Goal: Complete Application Form: Complete application form

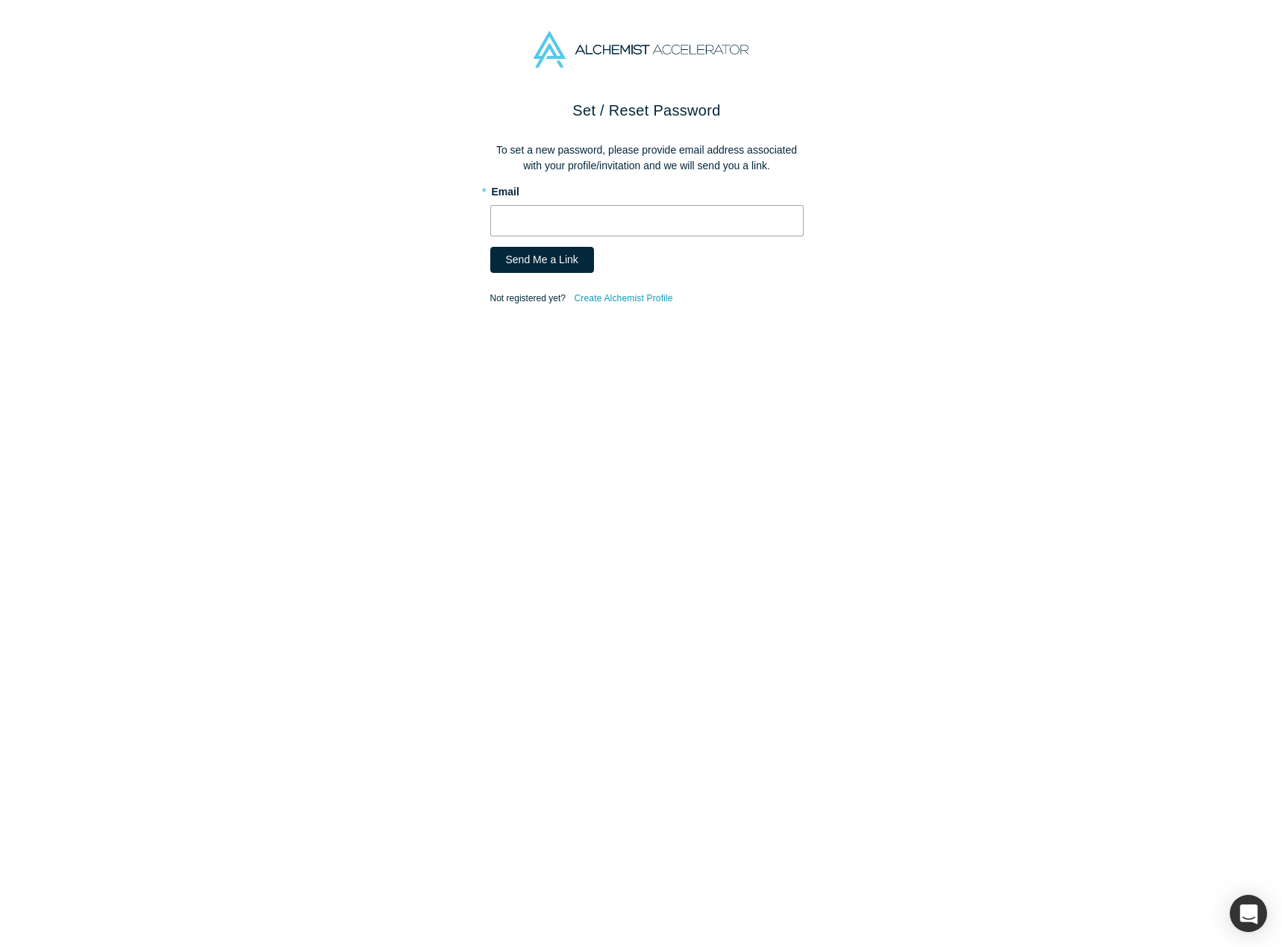
click at [518, 226] on input "text" at bounding box center [646, 220] width 313 height 31
type input "[EMAIL_ADDRESS][DOMAIN_NAME]"
click at [535, 250] on button "Send Me a Link" at bounding box center [542, 260] width 104 height 26
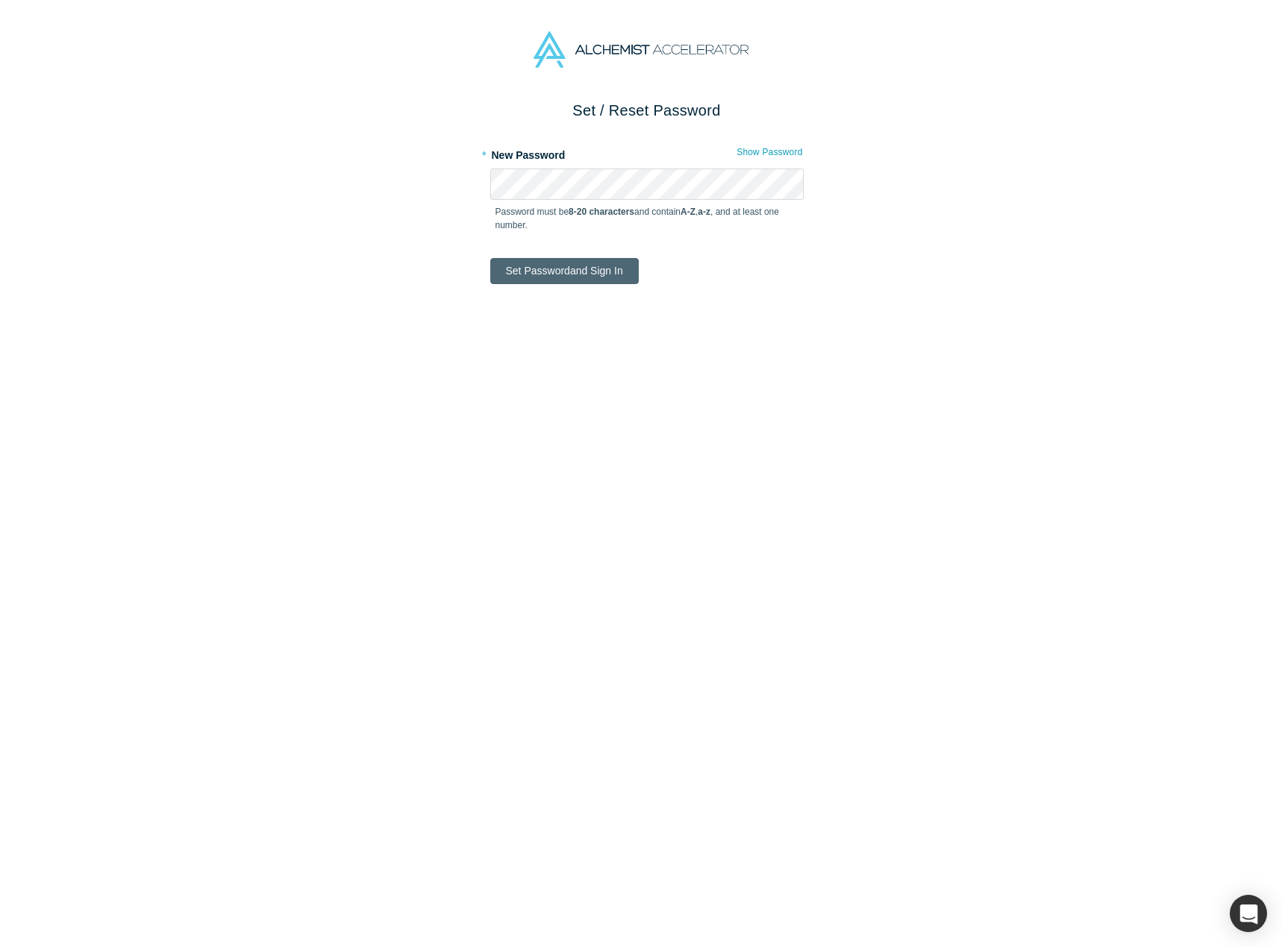
click at [578, 262] on button "Set Password and Sign In" at bounding box center [564, 271] width 148 height 26
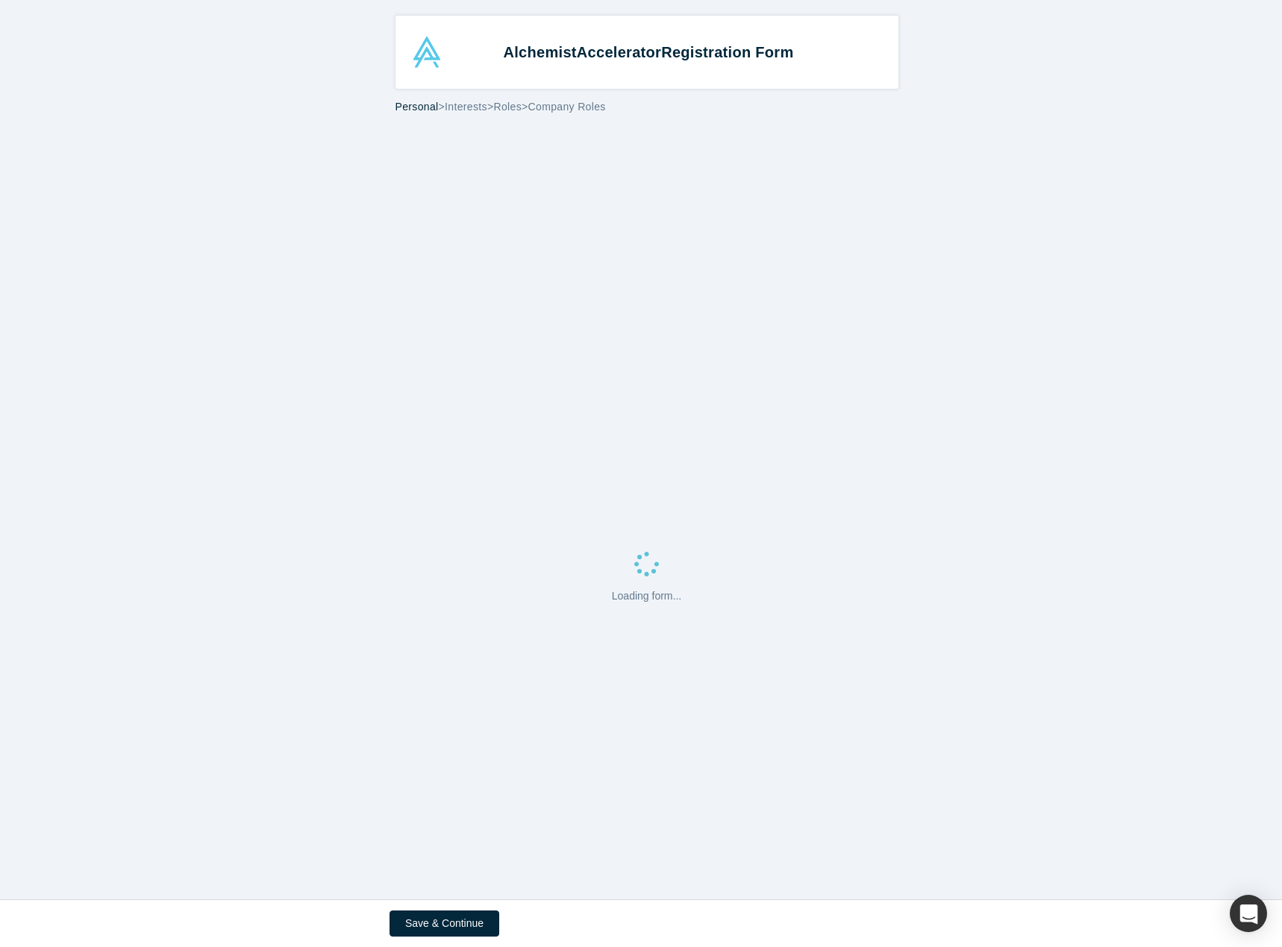
select select "US"
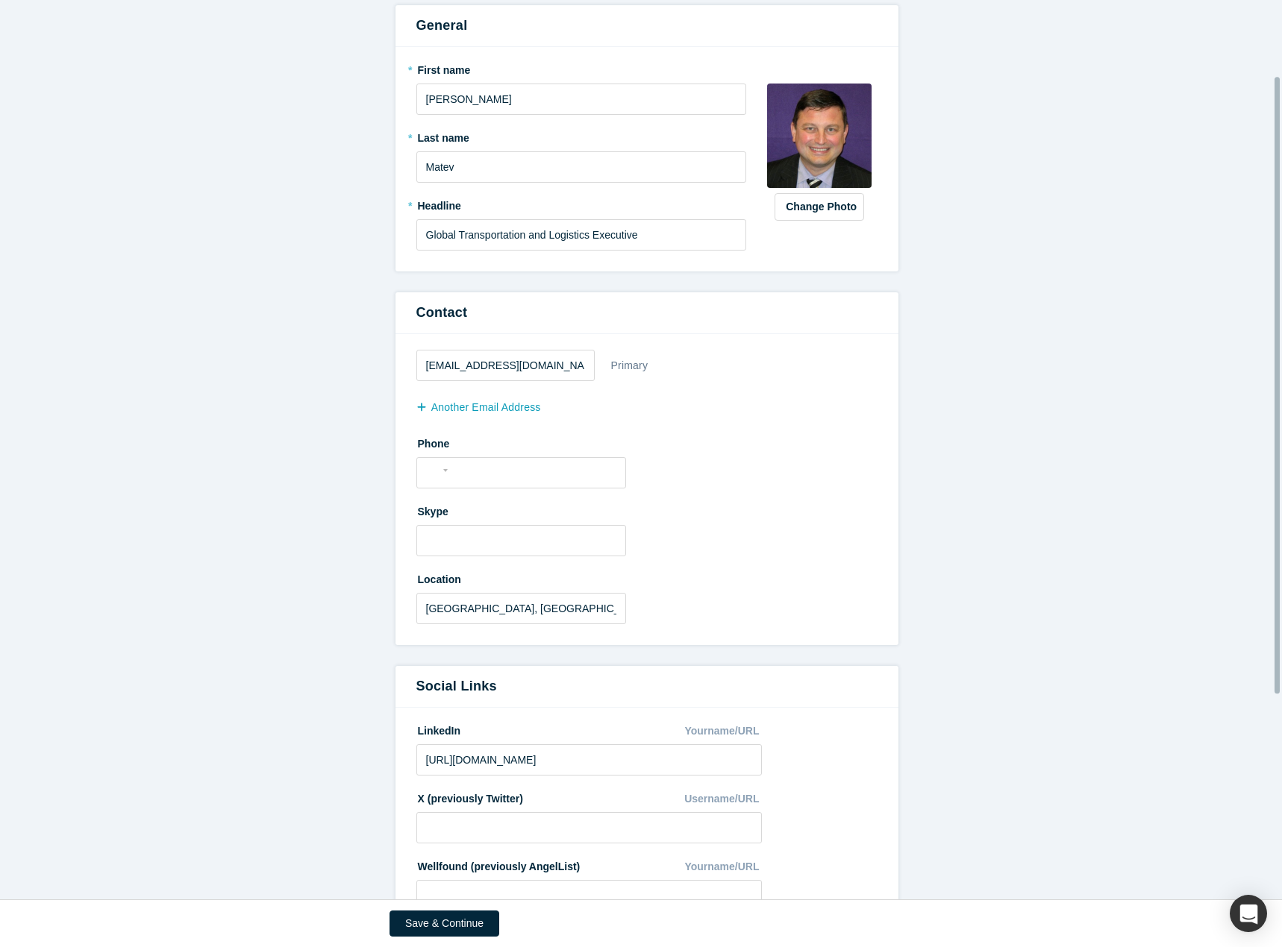
scroll to position [110, 0]
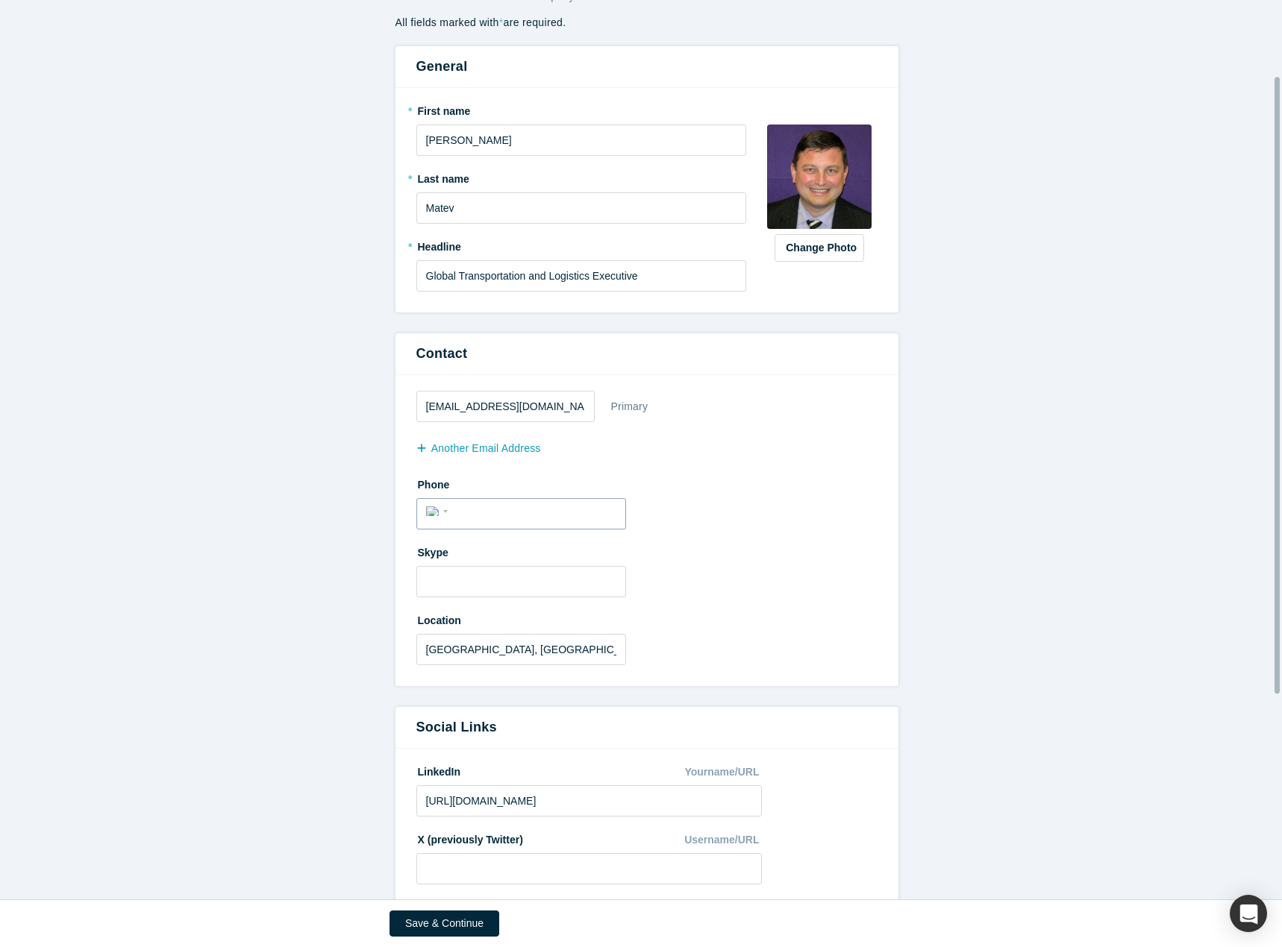
click at [486, 517] on input "tel" at bounding box center [534, 512] width 163 height 22
type input "(901) 578-9981"
type input "DePaul"
type input "University"
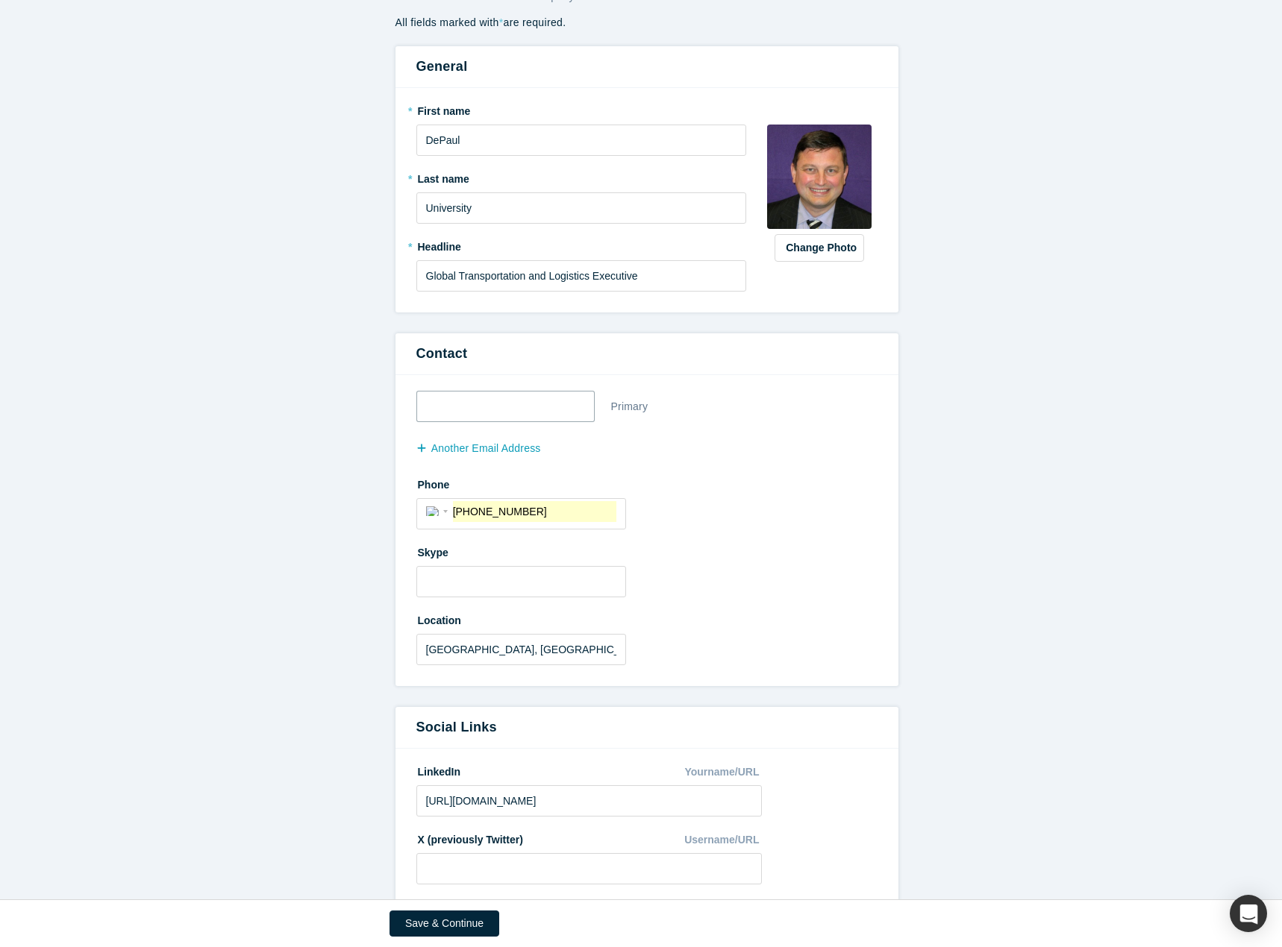
type input "pmatev@netscape.net"
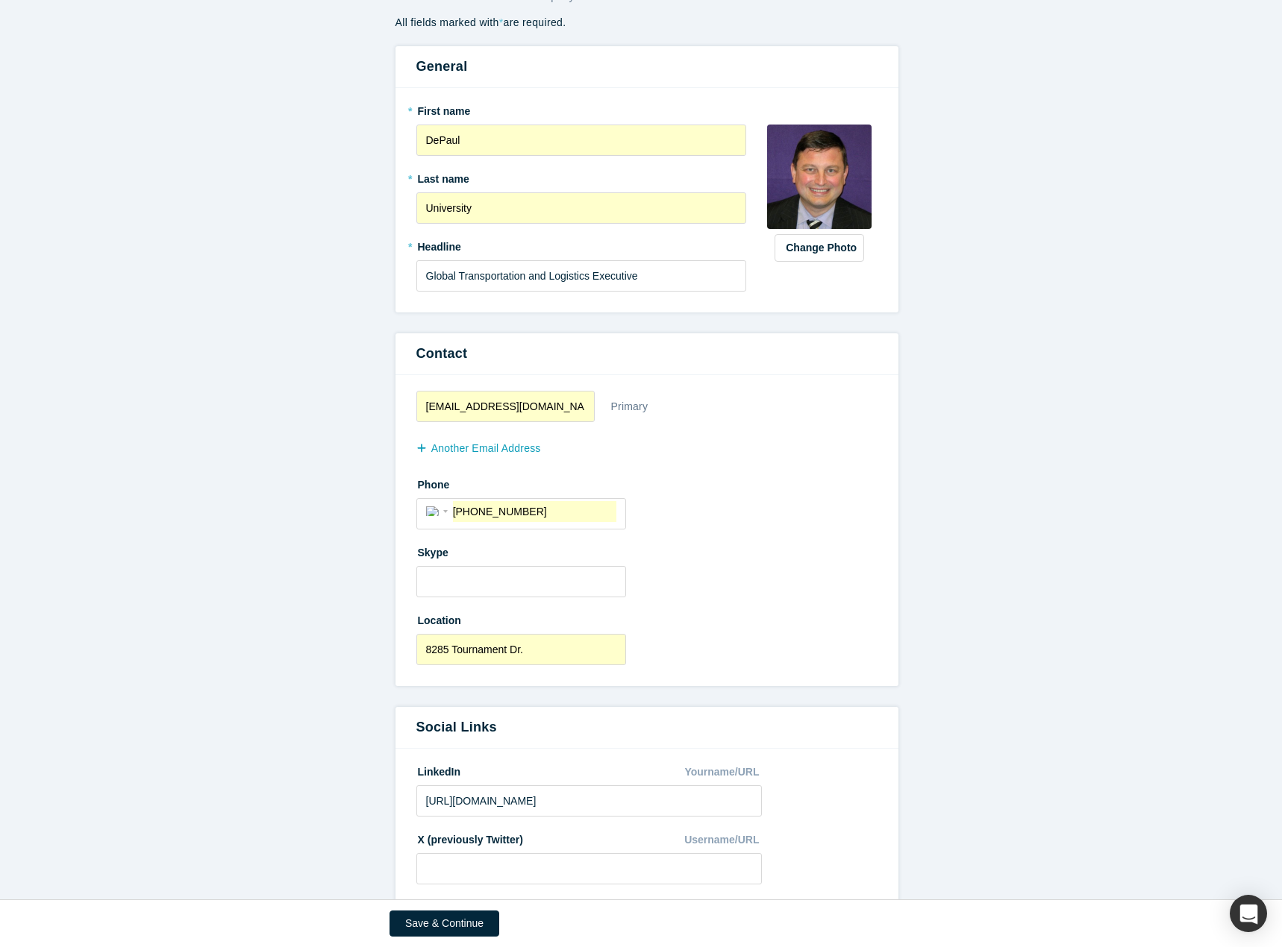
type input "Memphis, TN, USA"
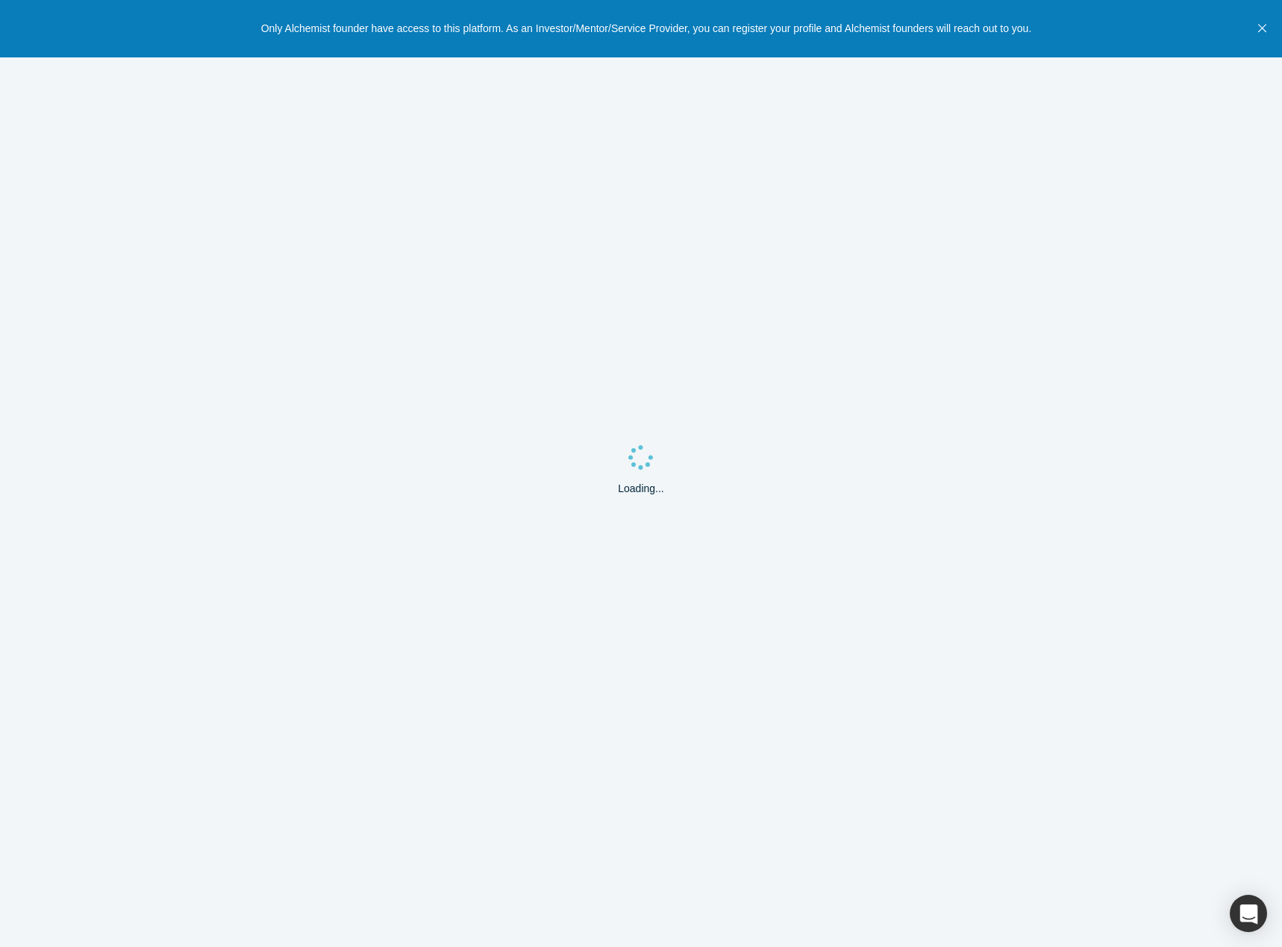
select select "US"
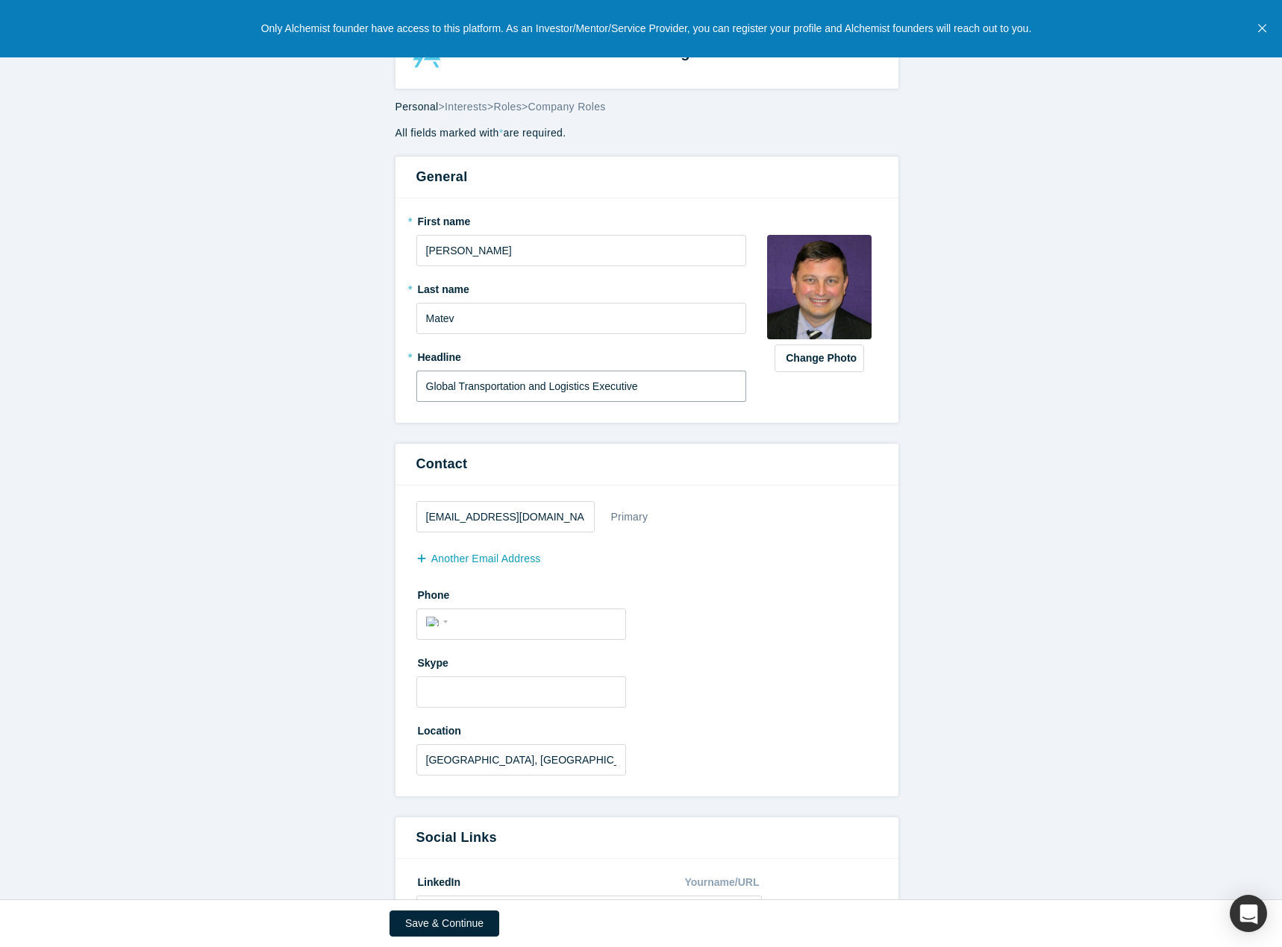
click at [647, 377] on input "Global Transportation and Logistics Executive" at bounding box center [581, 386] width 330 height 31
drag, startPoint x: 660, startPoint y: 391, endPoint x: 404, endPoint y: 390, distance: 256.6
click at [404, 390] on div "* First name Peter * Last name Matev * Headline Global Transportation and Logis…" at bounding box center [646, 310] width 503 height 225
paste input "VC | Advisor | Business, Team and People Builder"
type input "VC | Advisor | Business, Team and People Builder"
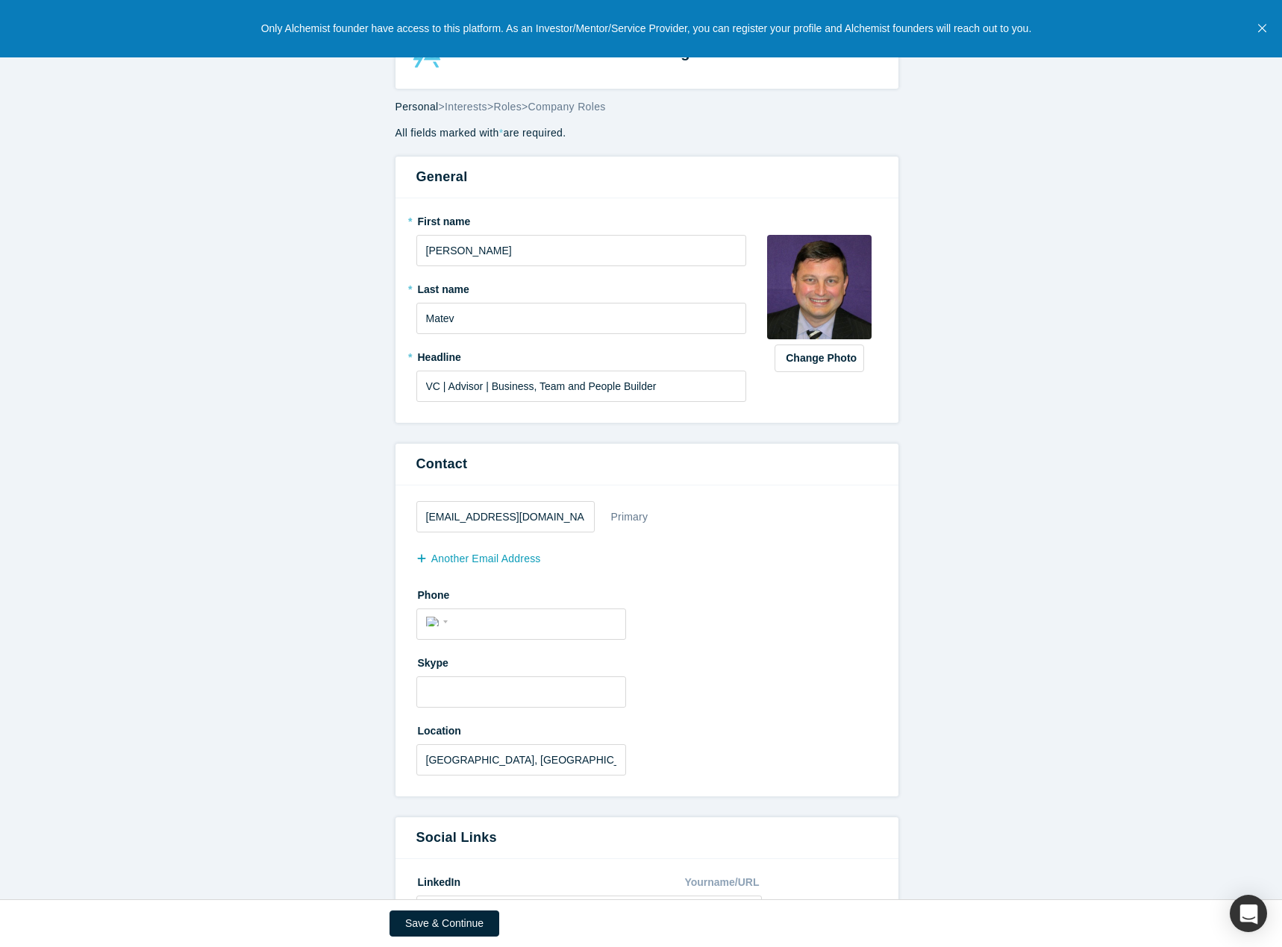
click at [950, 410] on form "All fields marked with * are required. General * First name Peter * Last name M…" at bounding box center [646, 706] width 1293 height 1162
click at [493, 618] on input "tel" at bounding box center [534, 623] width 163 height 22
type input "(901) 578-9981"
click at [822, 584] on label "Phone" at bounding box center [646, 593] width 461 height 21
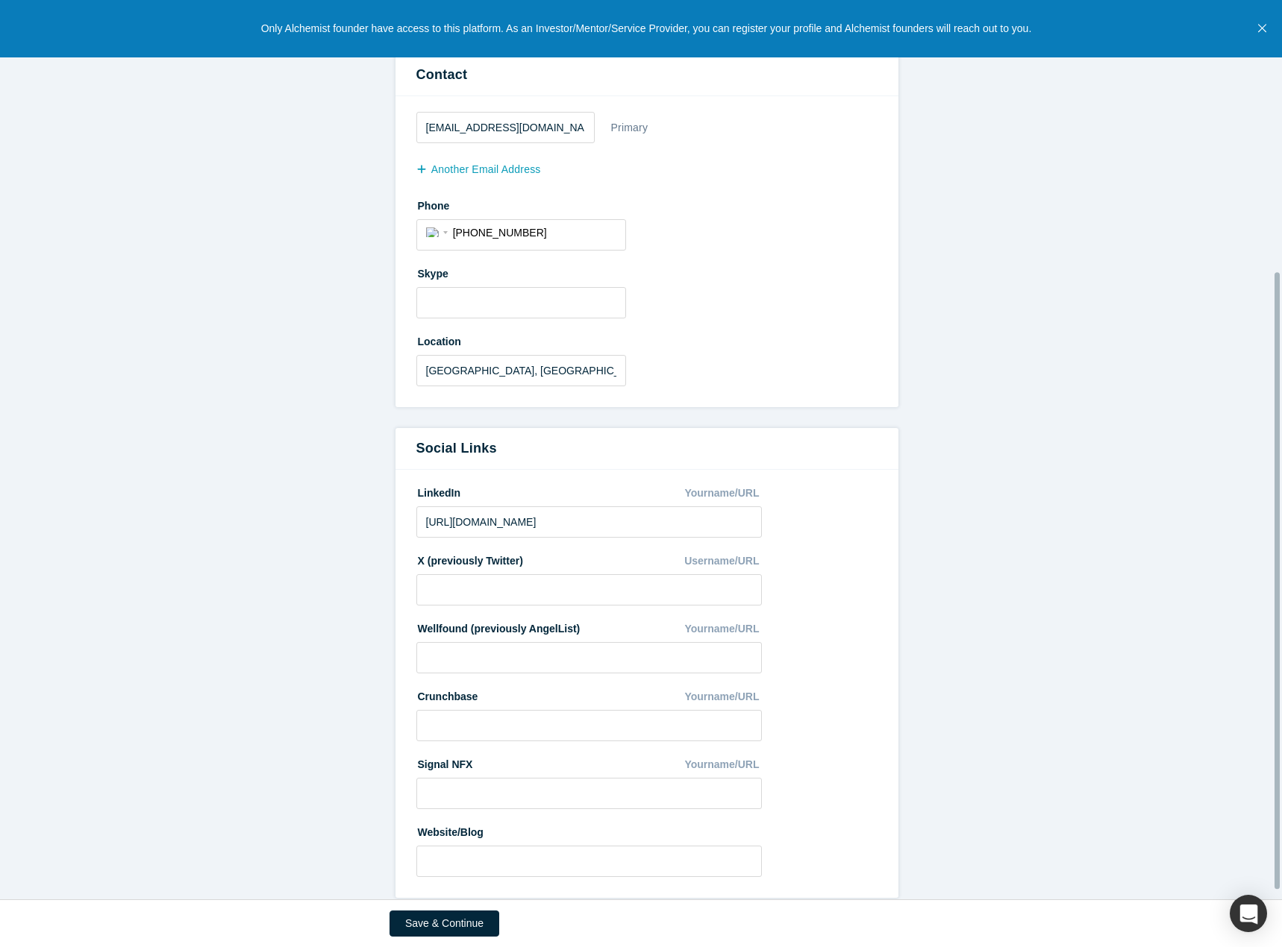
scroll to position [409, 0]
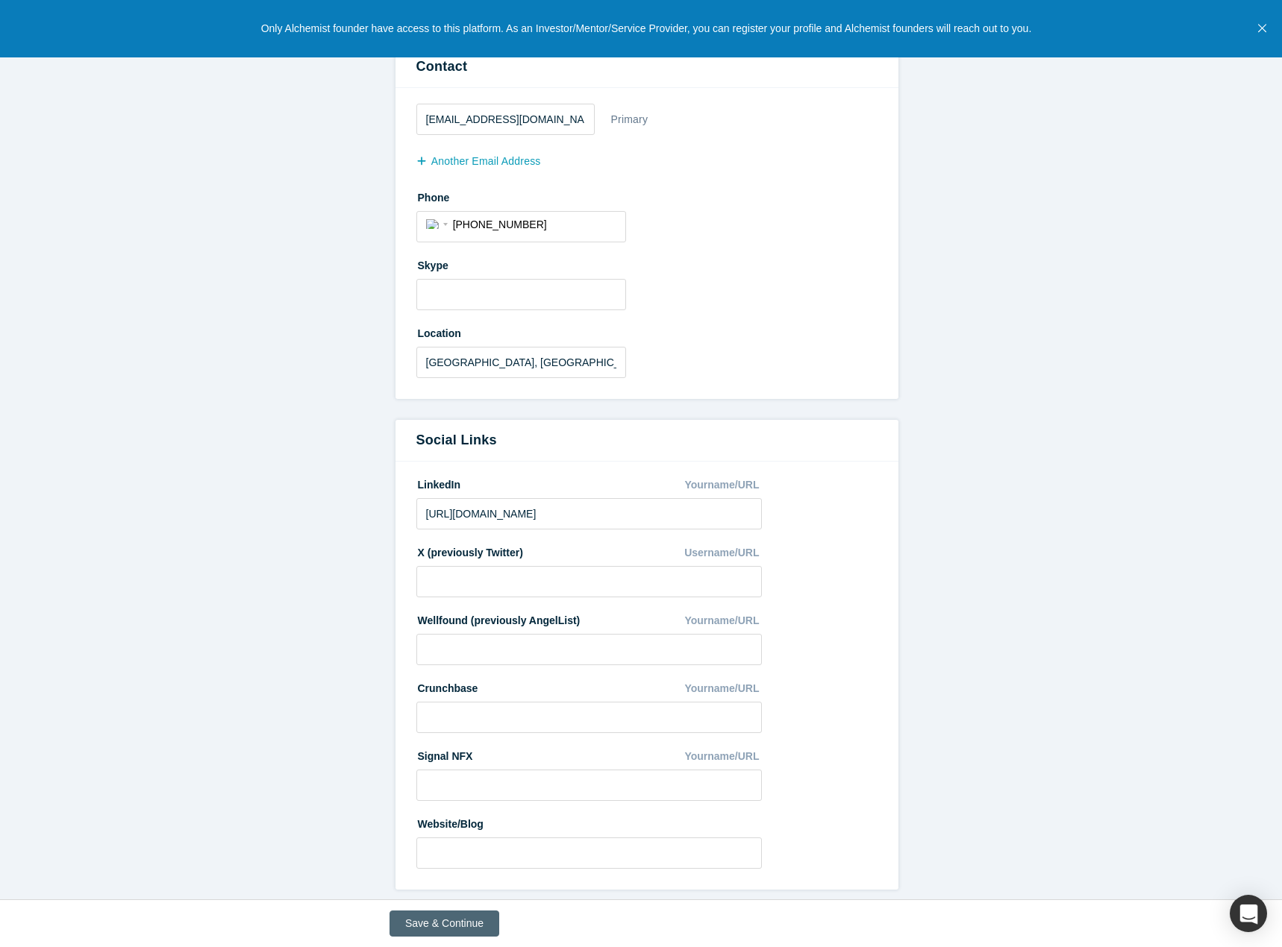
click at [445, 930] on button "Save & Continue" at bounding box center [444, 924] width 110 height 26
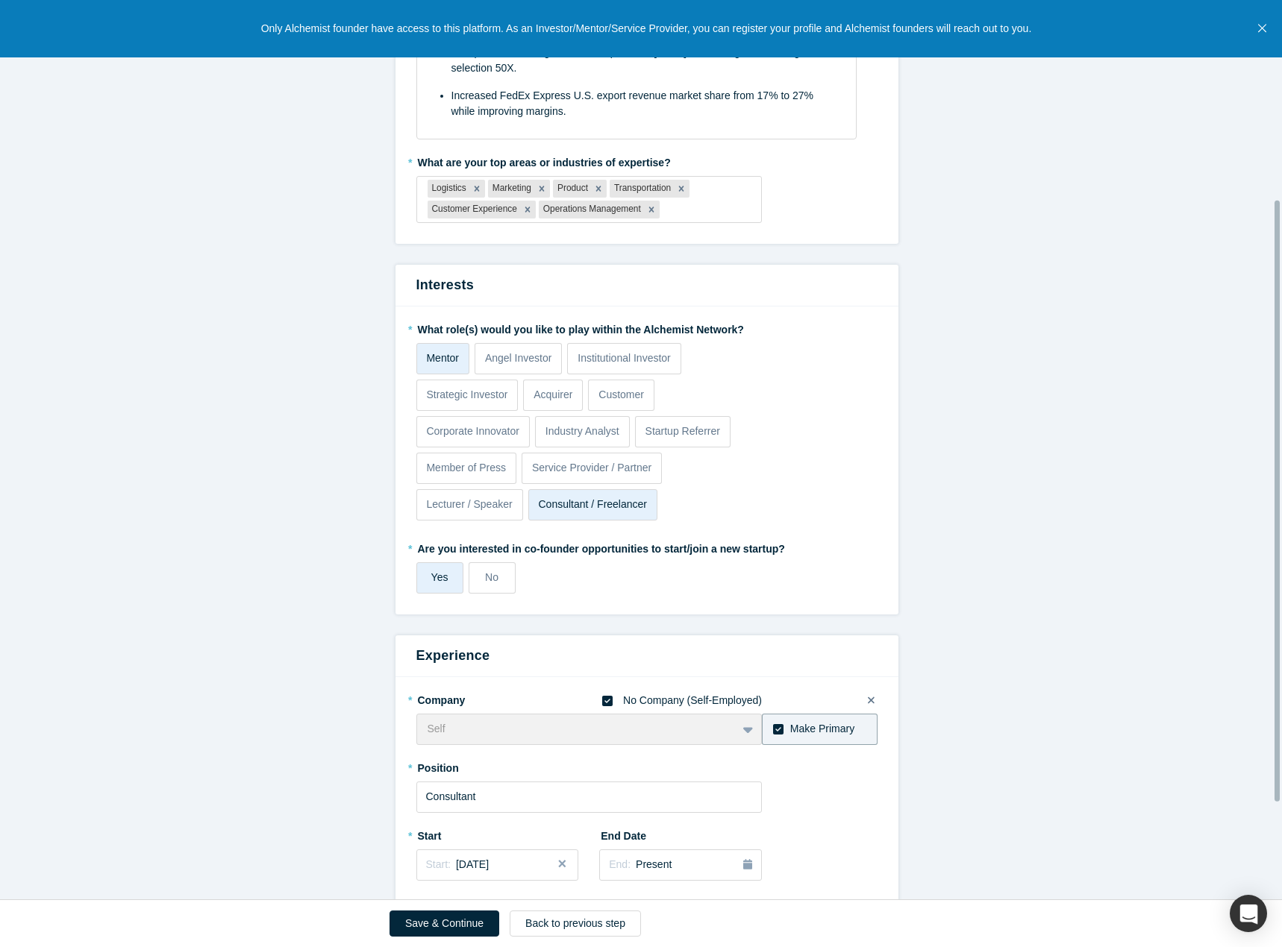
scroll to position [298, 0]
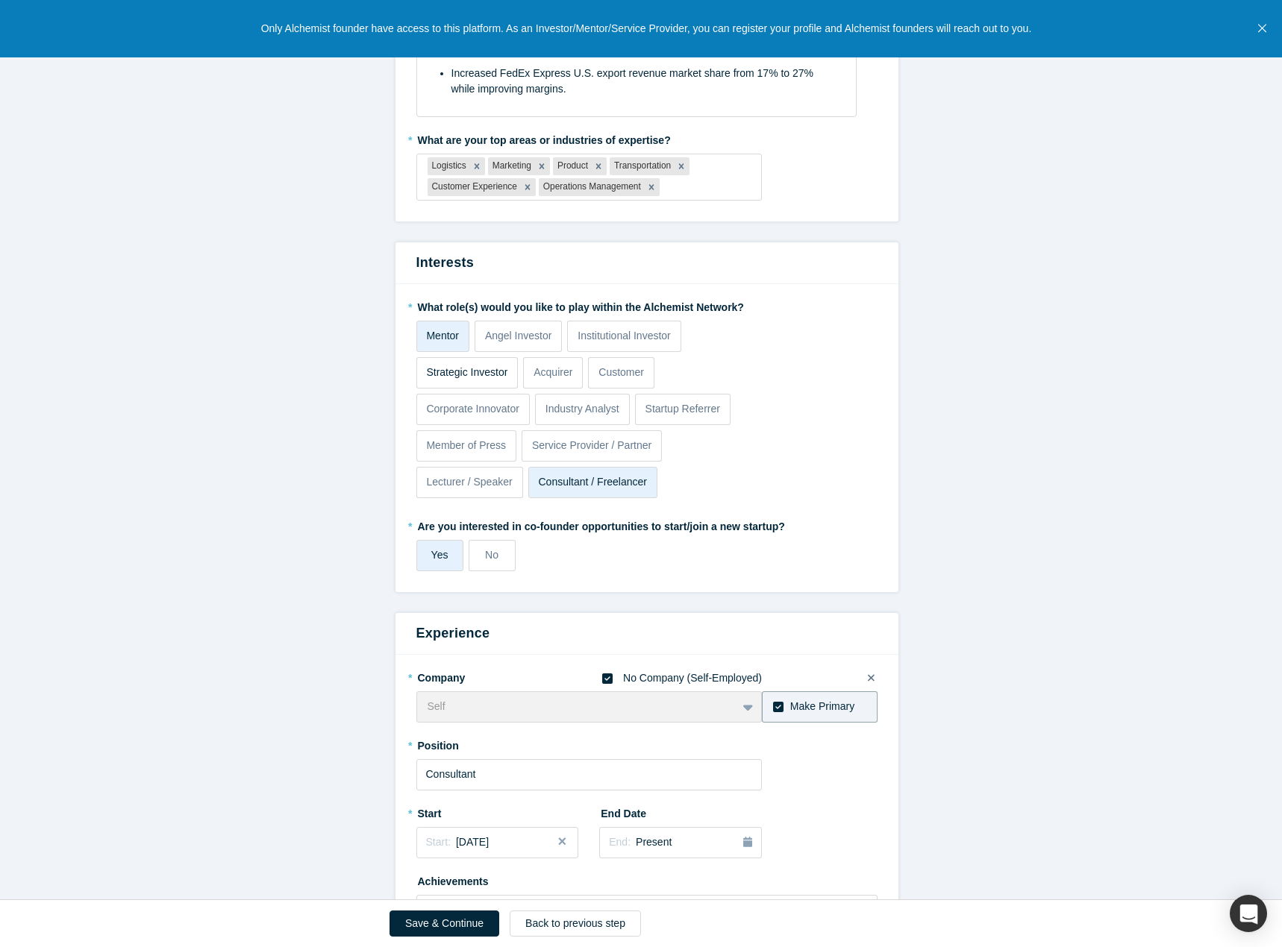
click at [442, 385] on label "Strategic Investor" at bounding box center [467, 372] width 102 height 31
click at [0, 0] on input "Strategic Investor" at bounding box center [0, 0] width 0 height 0
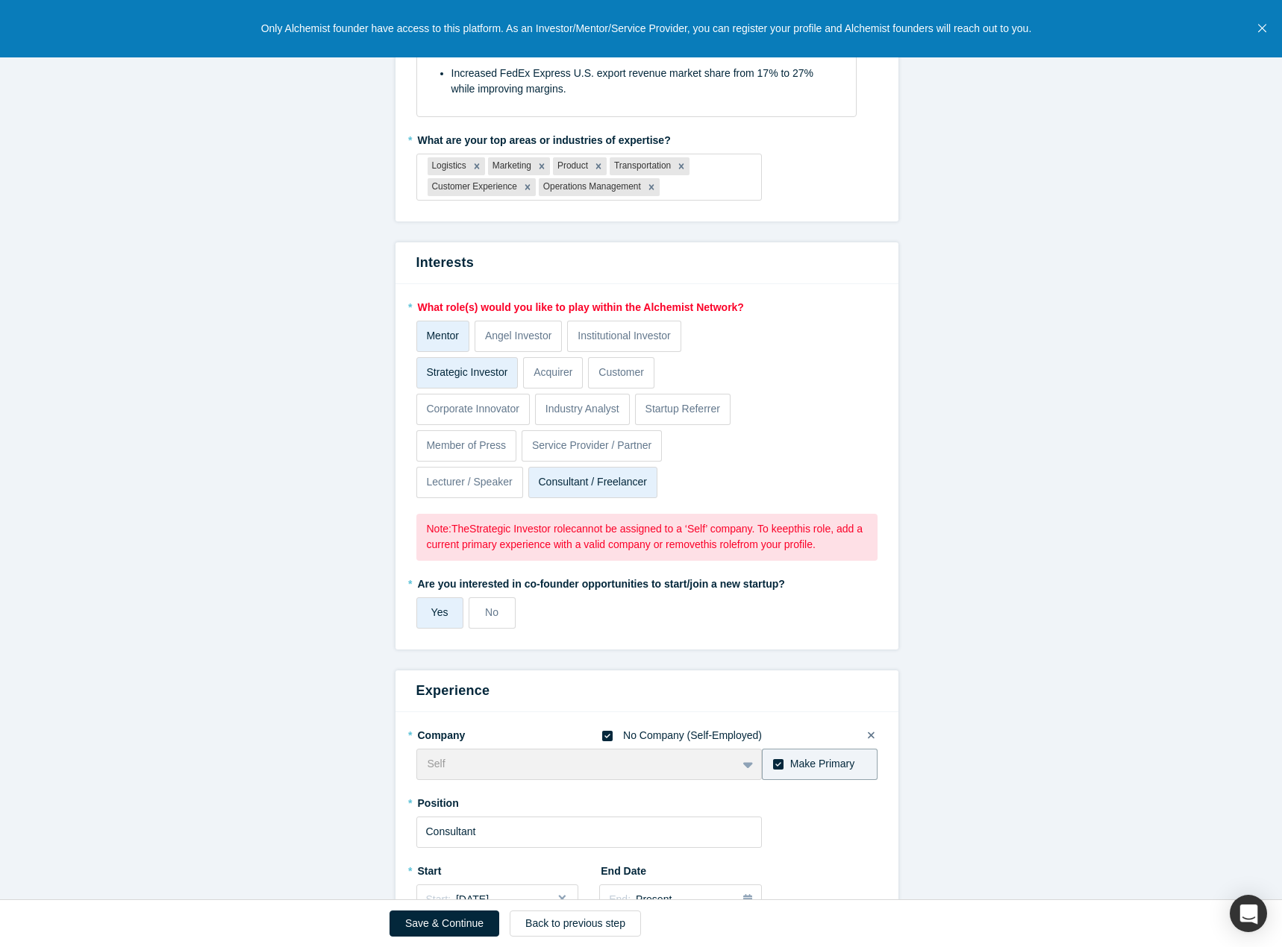
click at [450, 376] on p "Strategic Investor" at bounding box center [466, 373] width 81 height 16
click at [0, 0] on input "Strategic Investor" at bounding box center [0, 0] width 0 height 0
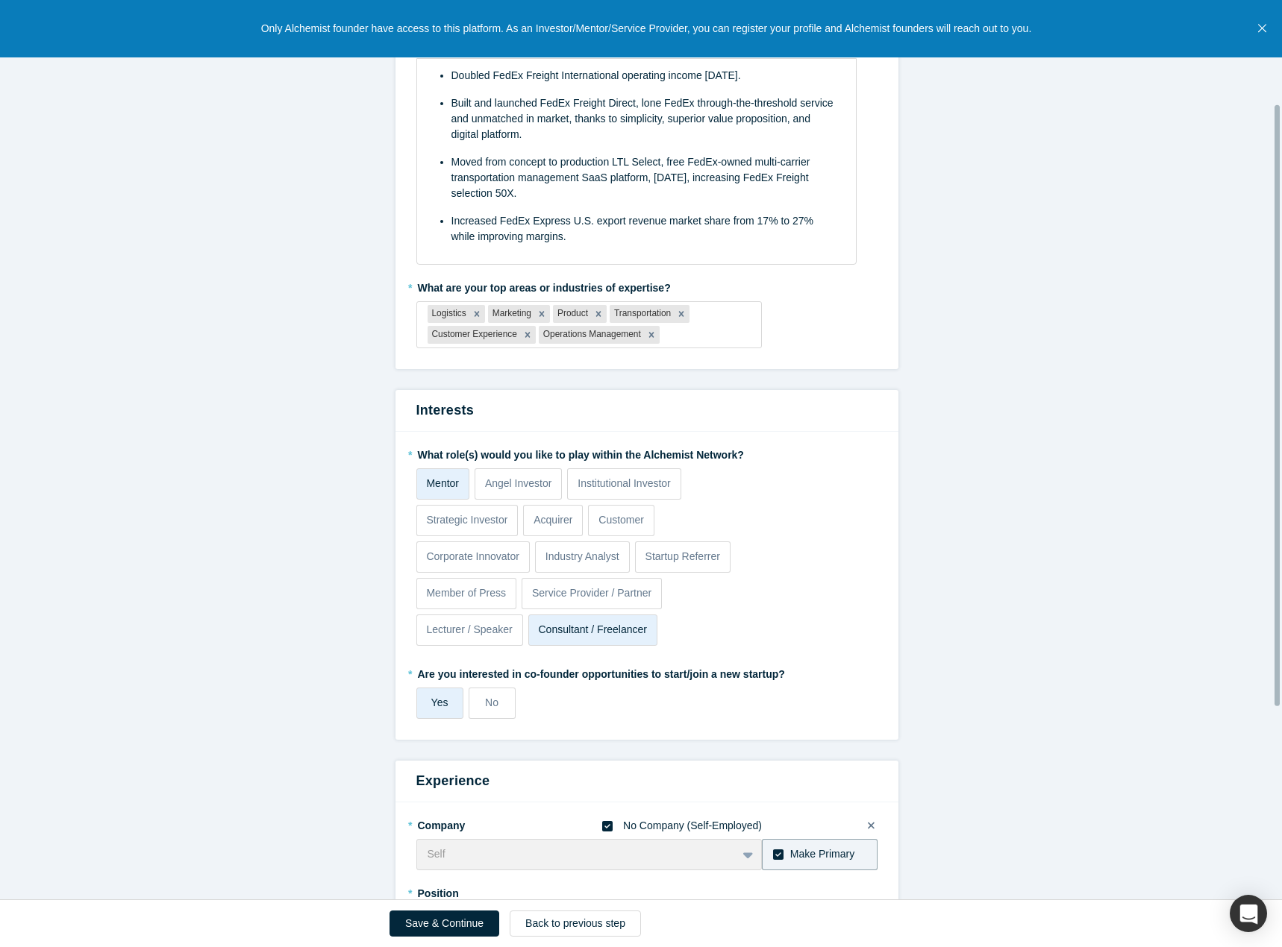
scroll to position [149, 0]
click at [672, 339] on div at bounding box center [706, 336] width 88 height 19
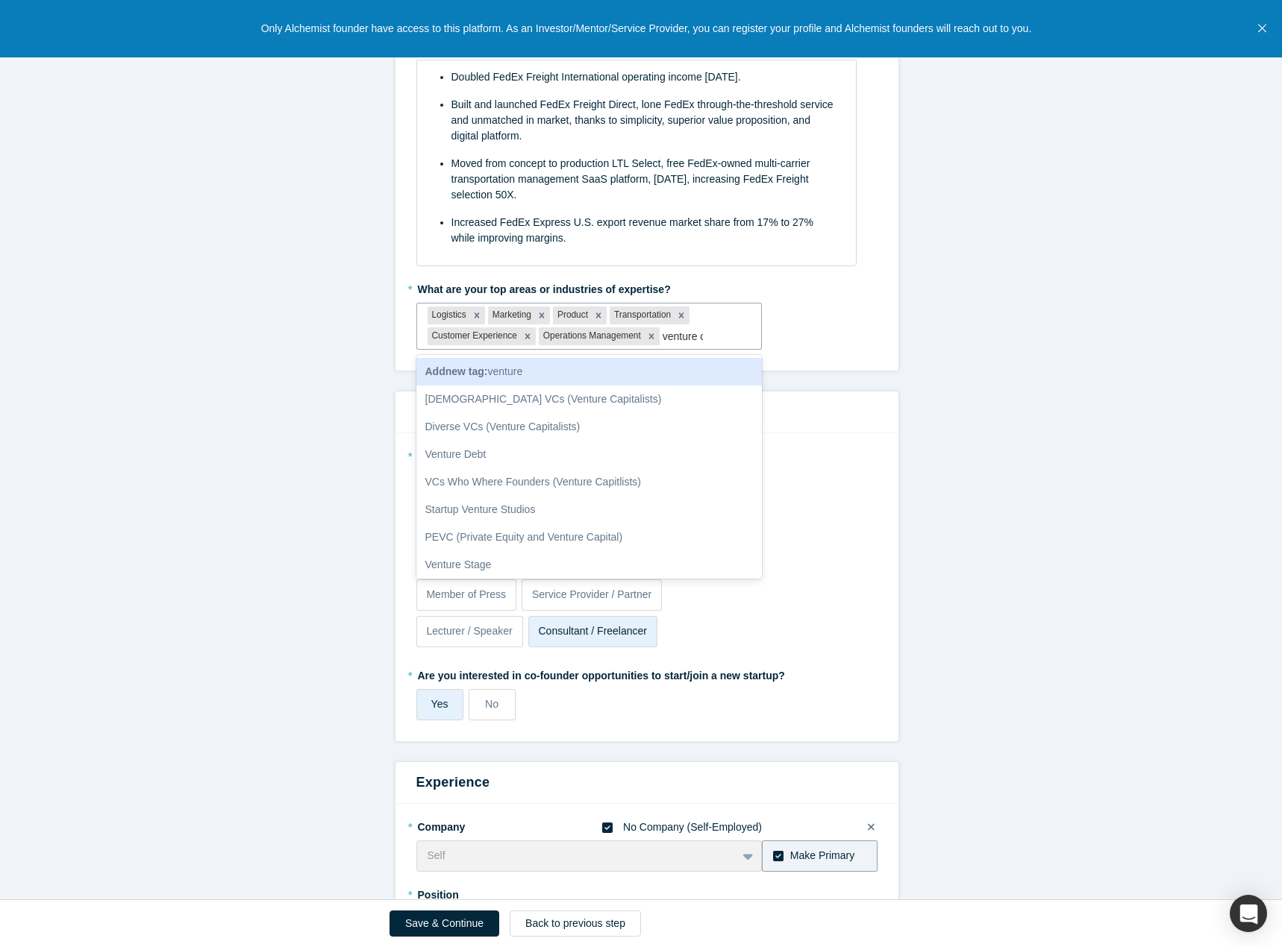
type input "venture ca"
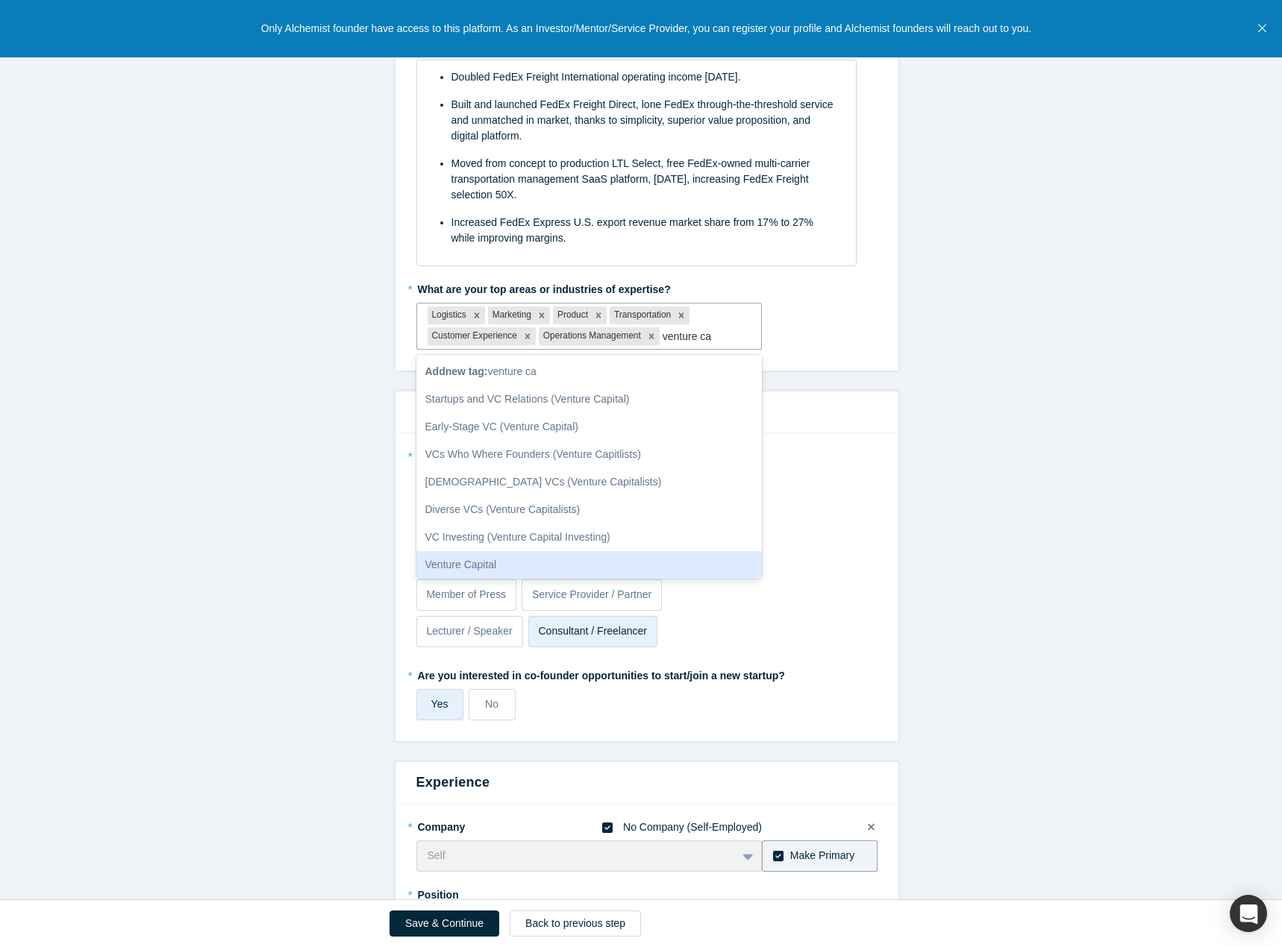
click at [569, 556] on div "Venture Capital" at bounding box center [589, 565] width 346 height 28
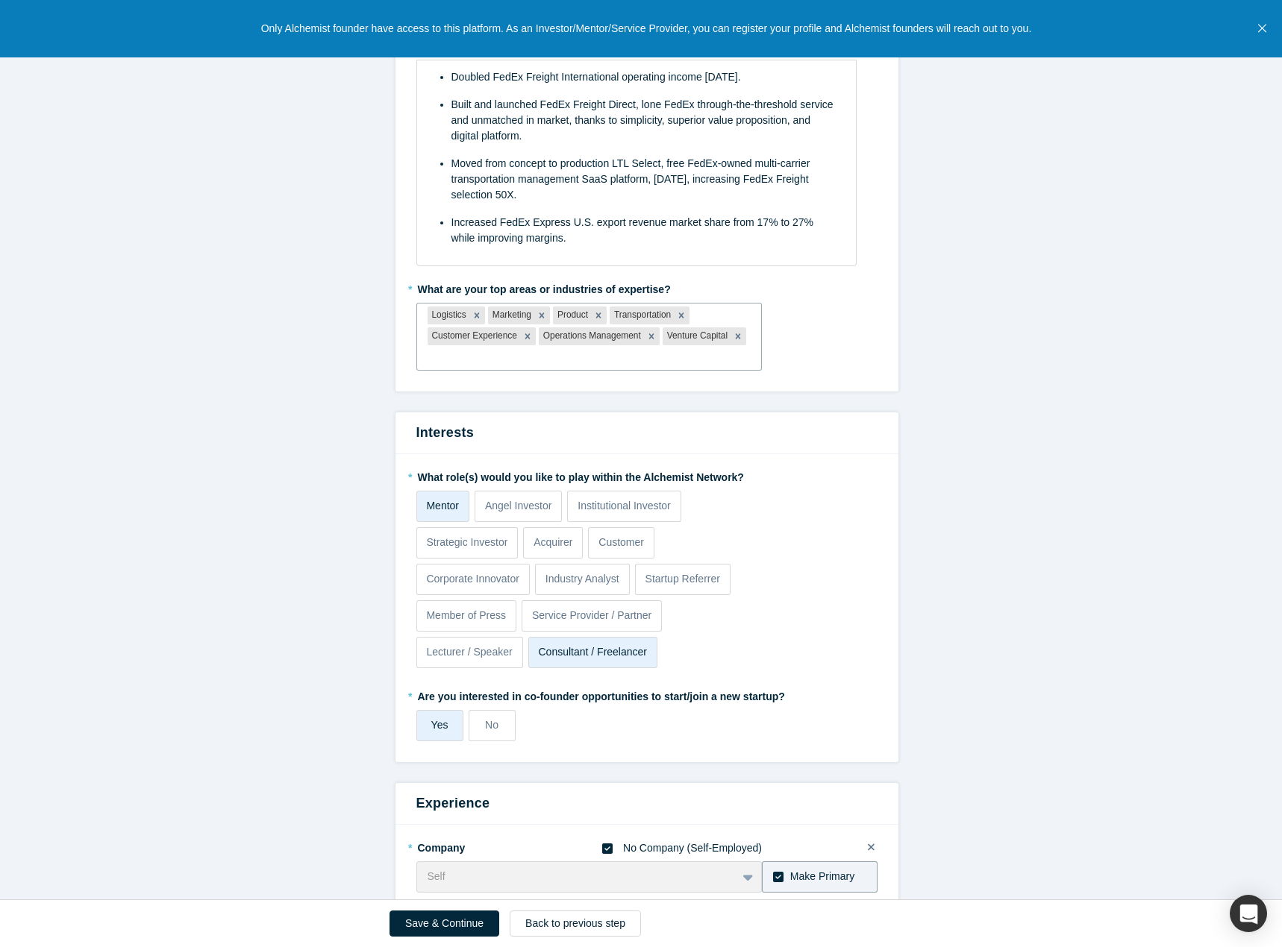
click at [985, 367] on form "Achievements * What are your top 3-5 professional achievements? Doubled FedEx F…" at bounding box center [646, 587] width 1293 height 1212
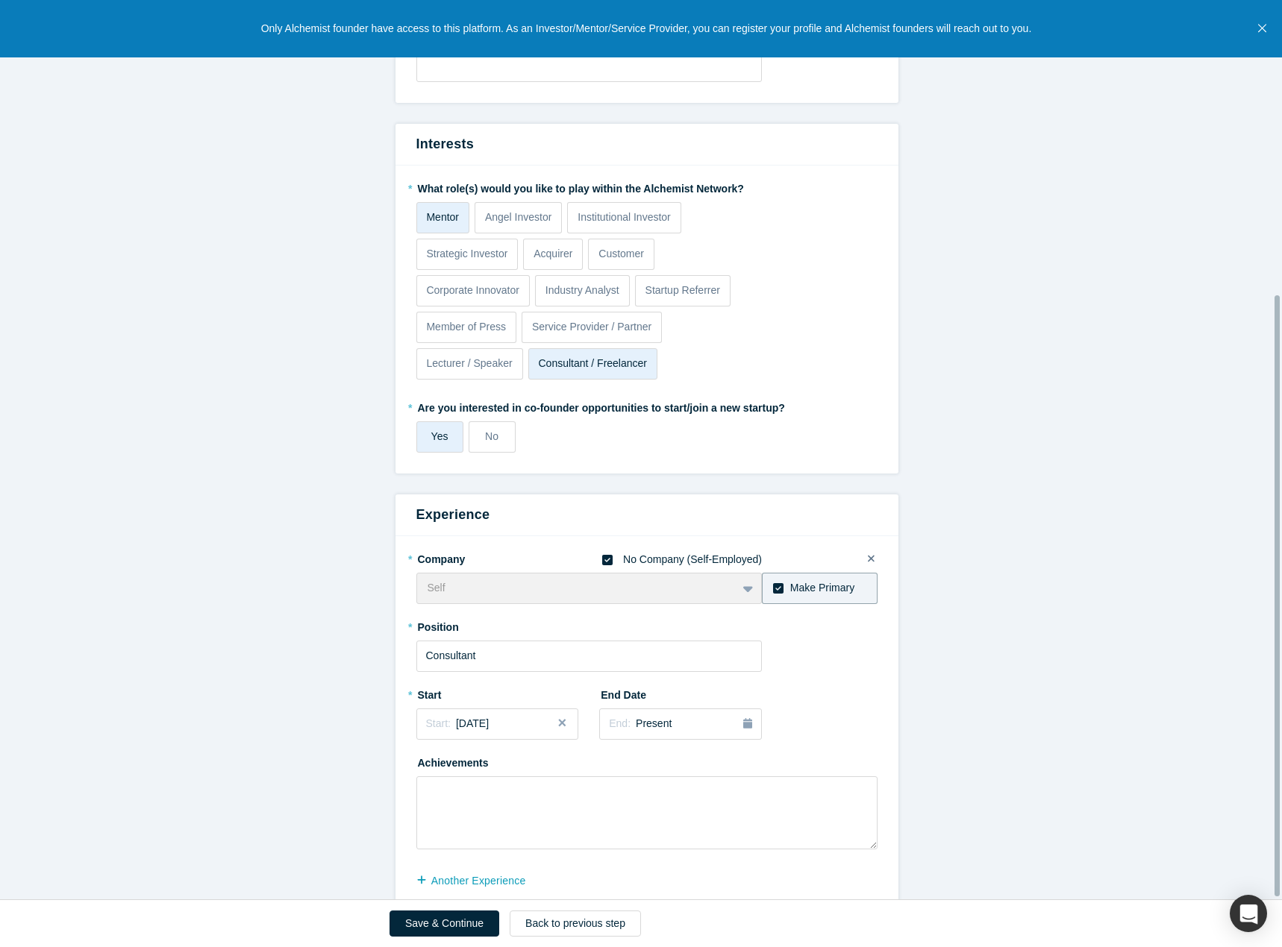
scroll to position [443, 0]
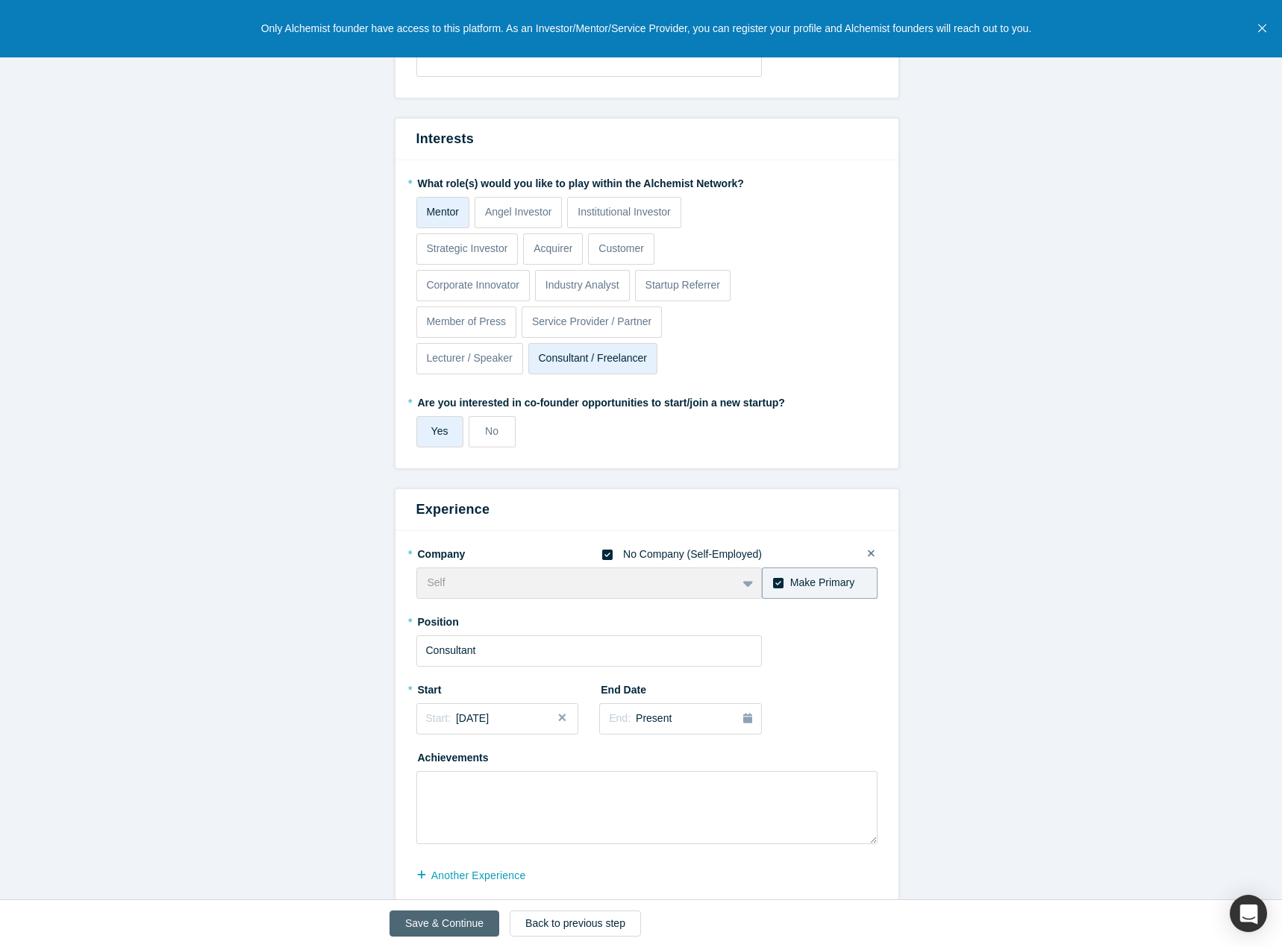
click at [424, 921] on button "Save & Continue" at bounding box center [444, 924] width 110 height 26
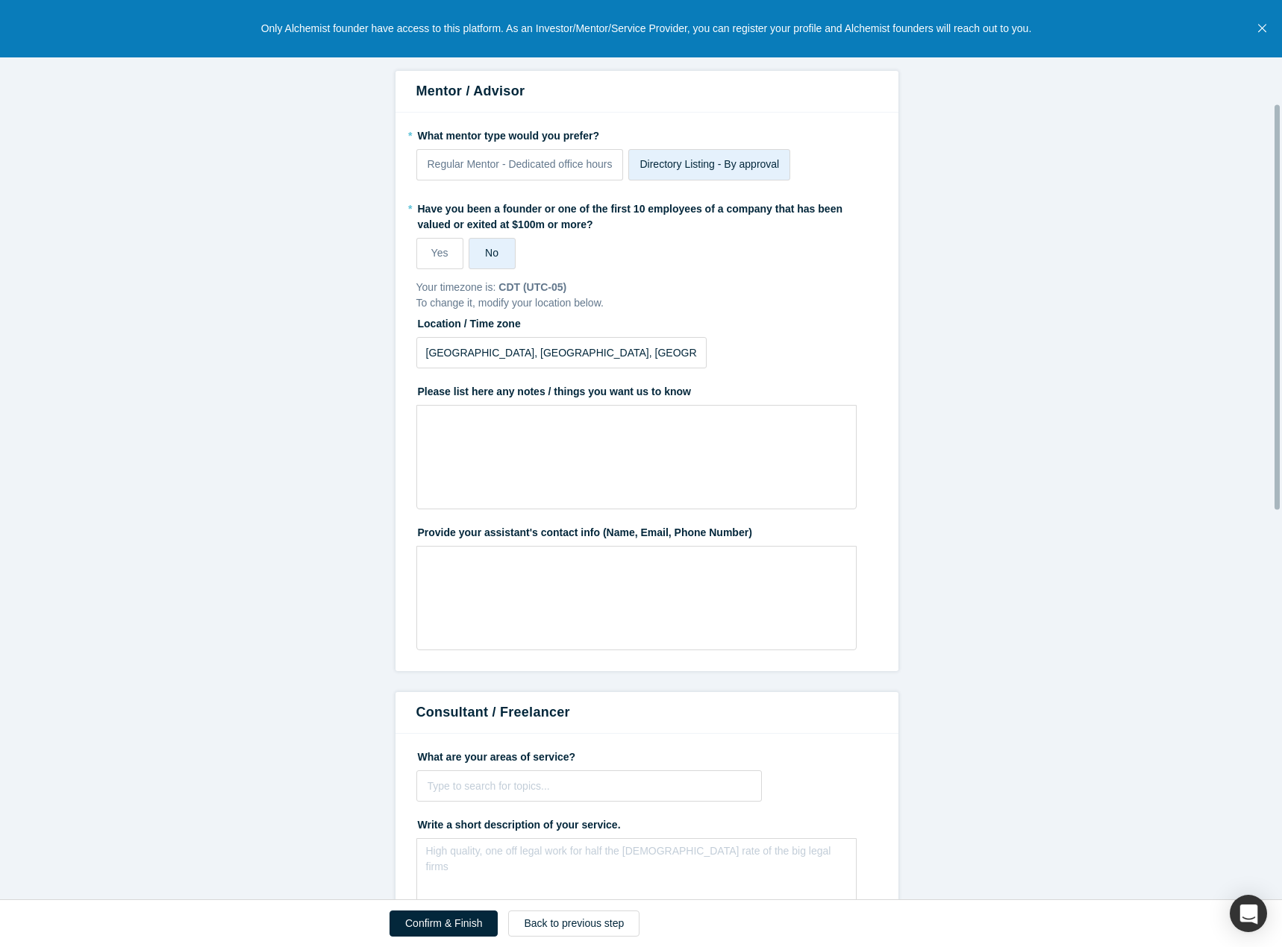
scroll to position [373, 0]
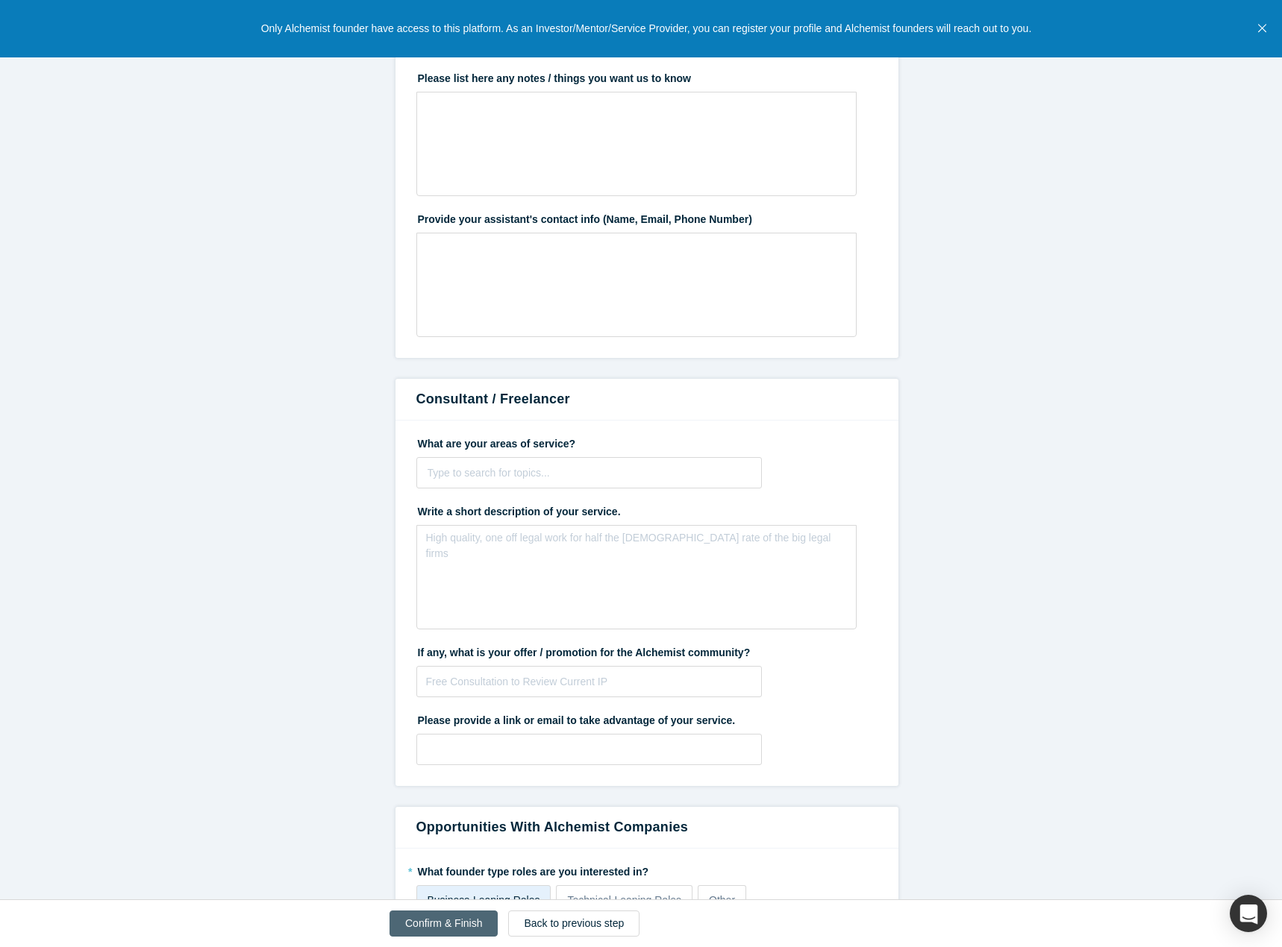
click at [458, 928] on button "Confirm & Finish" at bounding box center [443, 924] width 108 height 26
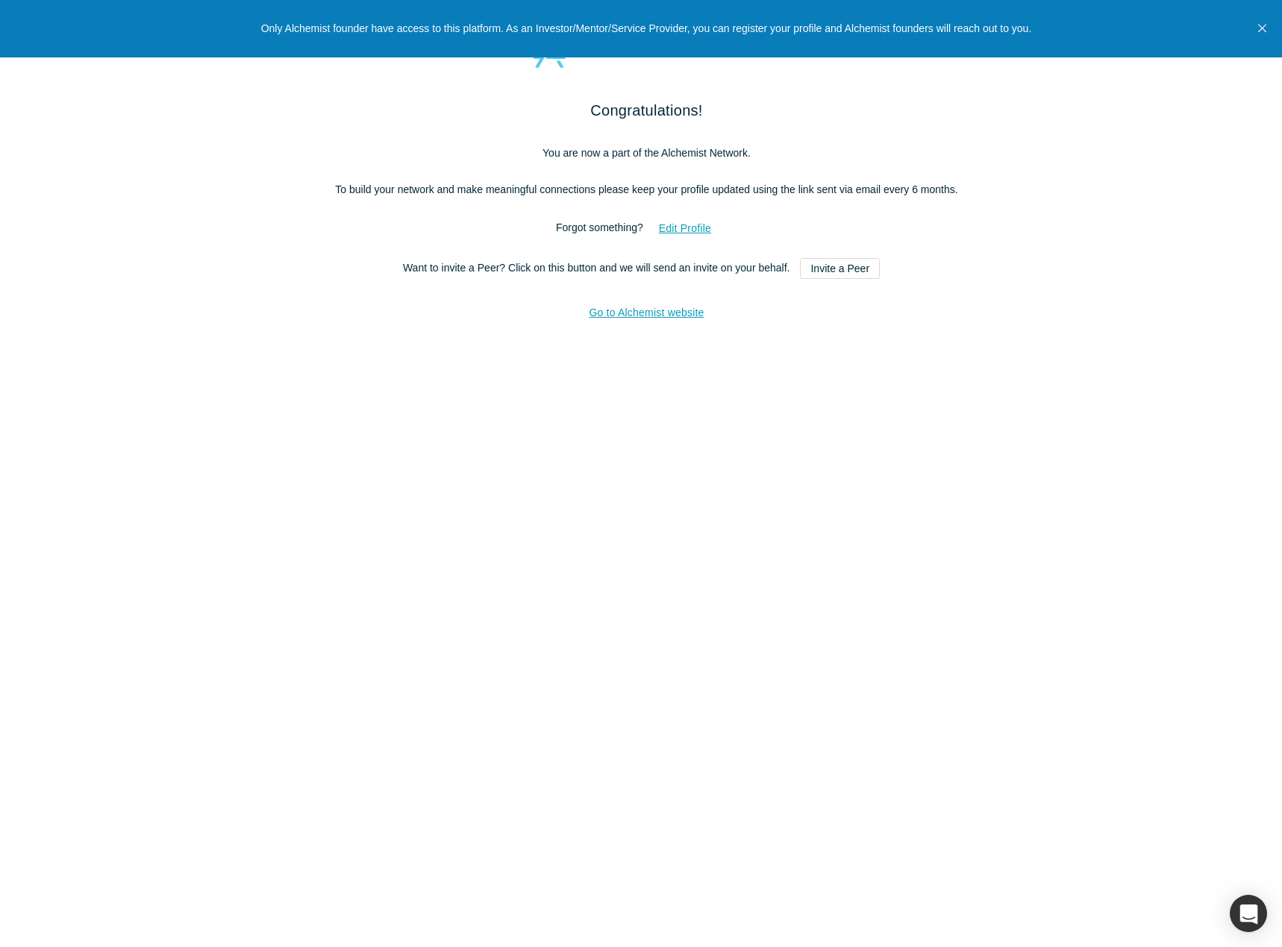
click at [1268, 30] on button "Close" at bounding box center [1261, 28] width 19 height 57
